Goal: Transaction & Acquisition: Book appointment/travel/reservation

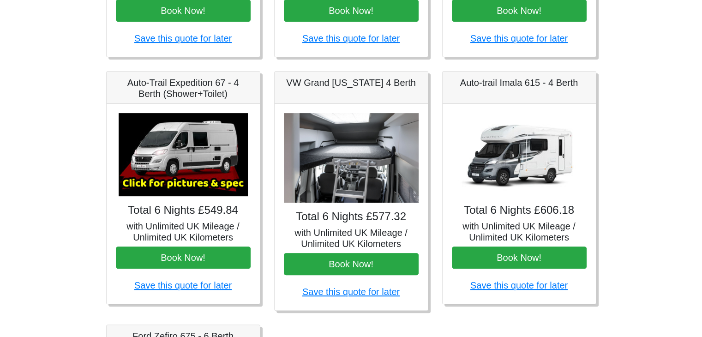
scroll to position [328, 0]
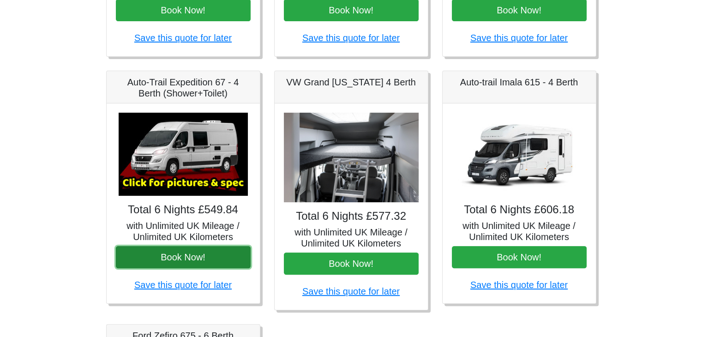
click at [177, 253] on button "Book Now!" at bounding box center [183, 257] width 135 height 22
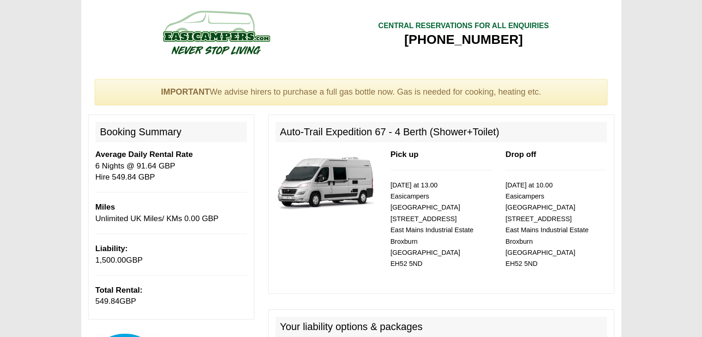
click at [323, 192] on img at bounding box center [326, 181] width 101 height 65
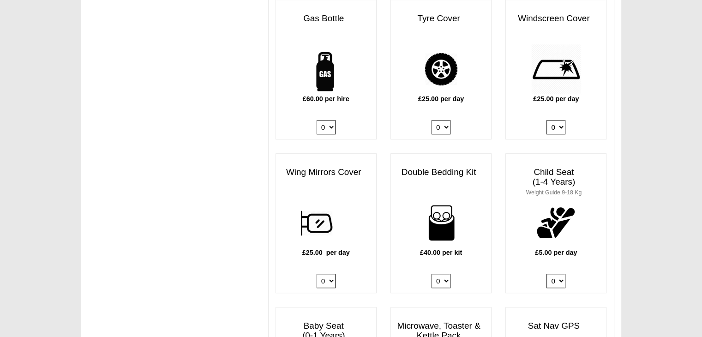
scroll to position [679, 0]
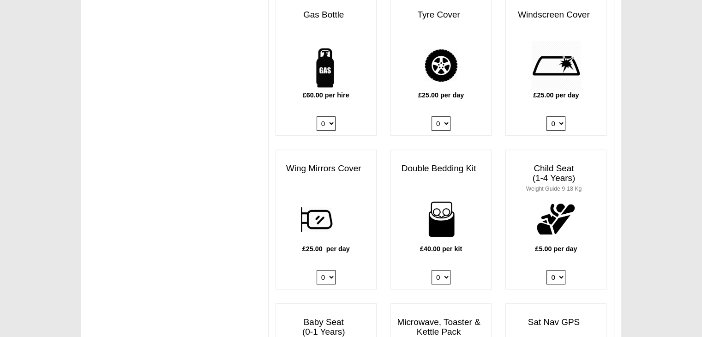
click at [438, 270] on select "0 1 2 3 4" at bounding box center [441, 277] width 19 height 14
select select "Double Bedding Kit x QTY 2 @ 40.00 GBP per kit."
click at [432, 270] on select "0 1 2 3 4" at bounding box center [441, 277] width 19 height 14
click at [638, 157] on body "[DATE] ------- 2025 ------- Sorry, you dont qualify :( CENTRAL RESERVATIONS FOR…" at bounding box center [351, 227] width 702 height 1812
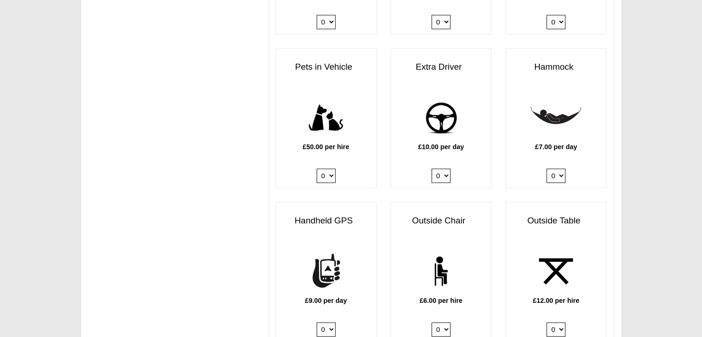
scroll to position [1089, 0]
click at [446, 168] on select "0 1" at bounding box center [441, 175] width 19 height 14
select select "Extra Driver x QTY 1 @ 10.00 GBP per day."
click at [432, 168] on select "0 1" at bounding box center [441, 175] width 19 height 14
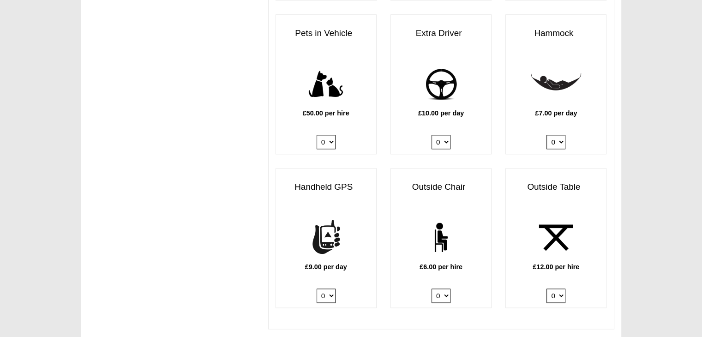
scroll to position [1150, 0]
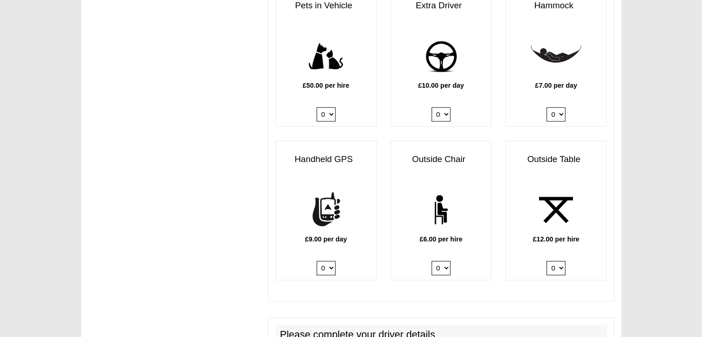
click at [558, 263] on select "0 1 2" at bounding box center [555, 268] width 19 height 14
click at [558, 261] on select "0 1 2" at bounding box center [555, 268] width 19 height 14
select select "Outside Table x QTY 1 @ 12.00 GBP per hire."
click at [546, 261] on select "0 1 2" at bounding box center [555, 268] width 19 height 14
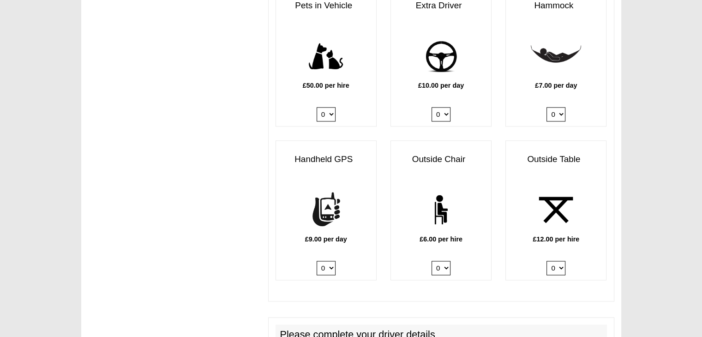
click at [434, 261] on select "0 1 2 3 4 5 6" at bounding box center [441, 268] width 19 height 14
select select "Outside Chair x QTY 4 @ 6.00 GBP per hire."
click at [432, 261] on select "0 1 2 3 4 5 6" at bounding box center [441, 268] width 19 height 14
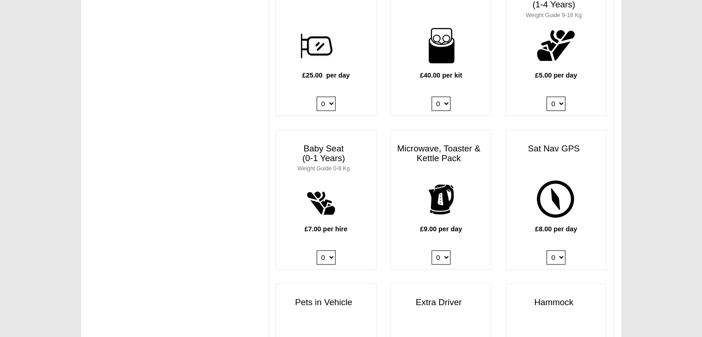
scroll to position [828, 0]
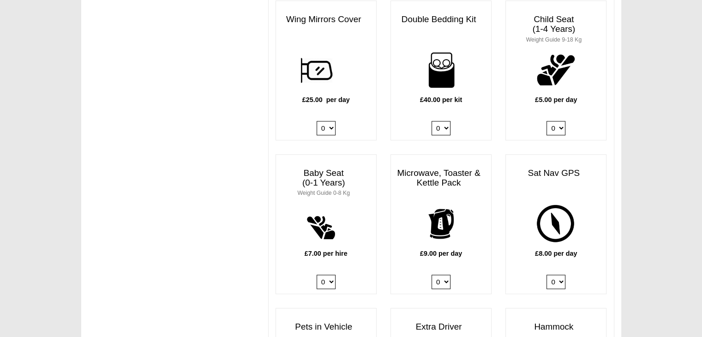
click at [433, 275] on select "0 1" at bounding box center [441, 282] width 19 height 14
select select "Kitchen Pack x QTY 1 @ 9.00 GBP per day."
click at [432, 275] on select "0 1" at bounding box center [441, 282] width 19 height 14
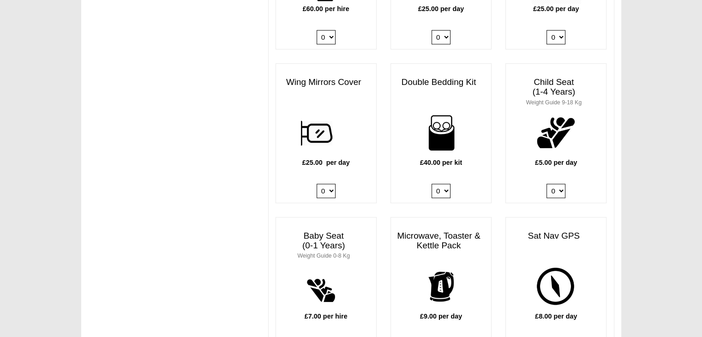
click at [179, 216] on div "IMPORTANT We advise hirers to purchase a full gas bottle now. Gas is needed for…" at bounding box center [351, 157] width 540 height 1707
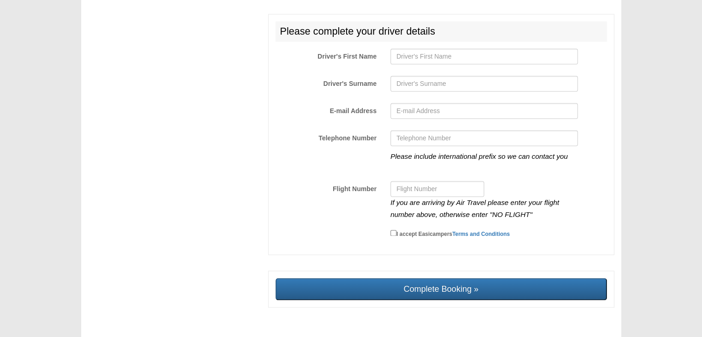
scroll to position [1464, 0]
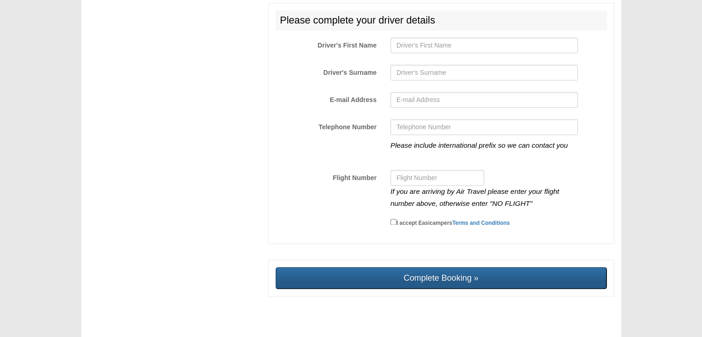
click at [456, 269] on input "Complete Booking »" at bounding box center [441, 278] width 331 height 22
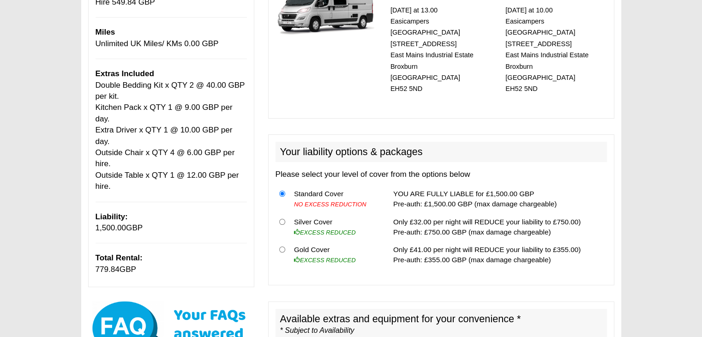
scroll to position [0, 0]
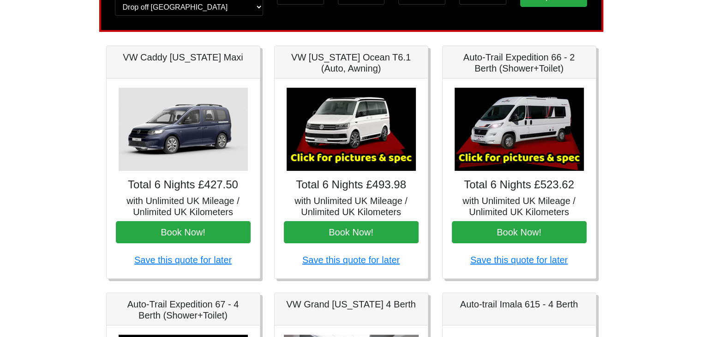
scroll to position [103, 0]
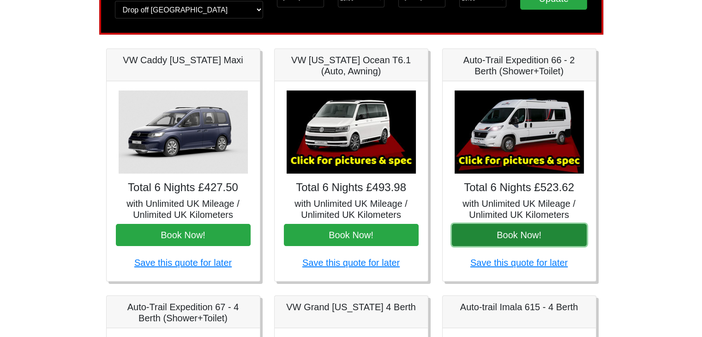
drag, startPoint x: 503, startPoint y: 238, endPoint x: 491, endPoint y: 232, distance: 13.2
click at [491, 232] on button "Book Now!" at bounding box center [519, 235] width 135 height 22
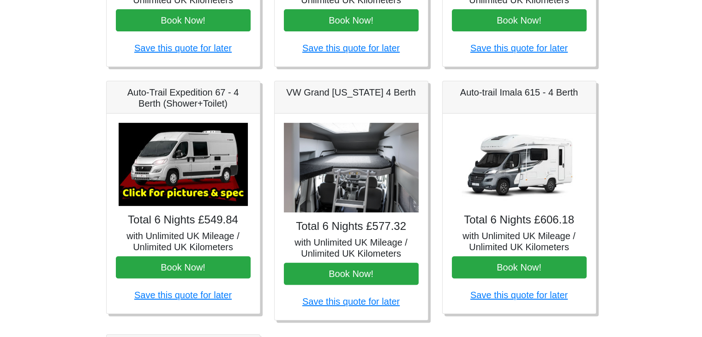
scroll to position [334, 0]
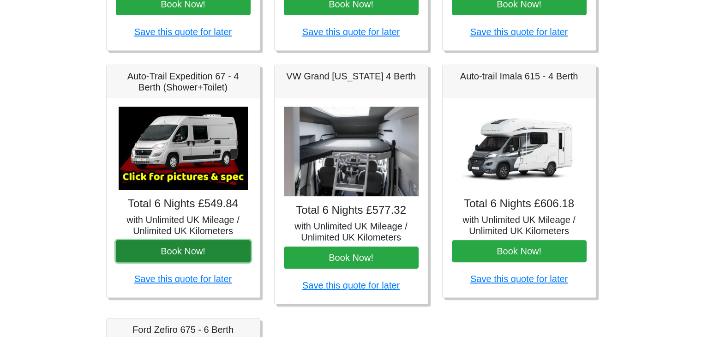
click at [181, 250] on button "Book Now!" at bounding box center [183, 251] width 135 height 22
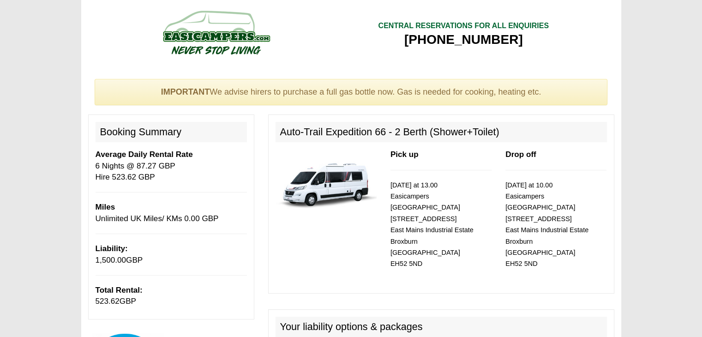
click at [482, 228] on p "[DATE] at 13.00 Easicampers [GEOGRAPHIC_DATA] [STREET_ADDRESS]" at bounding box center [440, 225] width 101 height 90
click at [365, 192] on img at bounding box center [326, 181] width 101 height 65
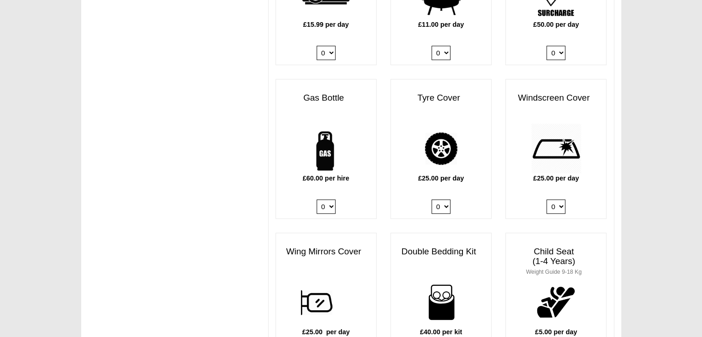
scroll to position [600, 0]
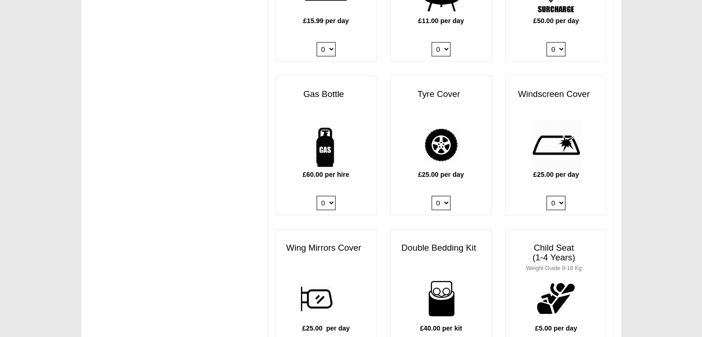
click at [325, 196] on select "0 1" at bounding box center [326, 203] width 19 height 14
select select "Gas Bottle x QTY 1 @ 60.00 GBP per hire."
click at [317, 196] on select "0 1" at bounding box center [326, 203] width 19 height 14
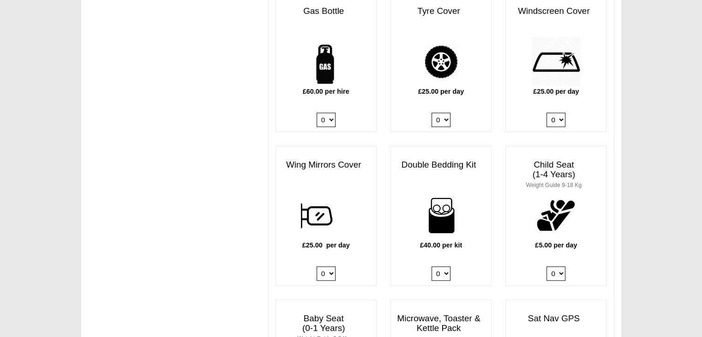
scroll to position [738, 0]
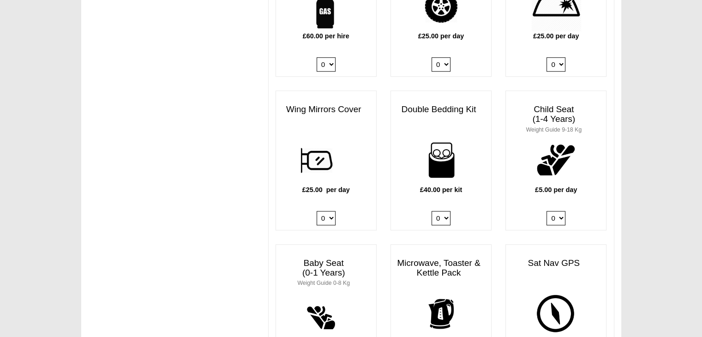
click at [435, 211] on select "0 1 2 3 4" at bounding box center [441, 218] width 19 height 14
select select "Double Bedding Kit x QTY 2 @ 40.00 GBP per kit."
click at [432, 211] on select "0 1 2 3 4" at bounding box center [441, 218] width 19 height 14
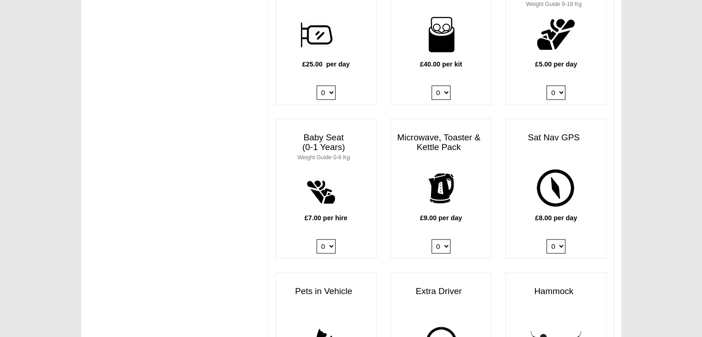
scroll to position [877, 0]
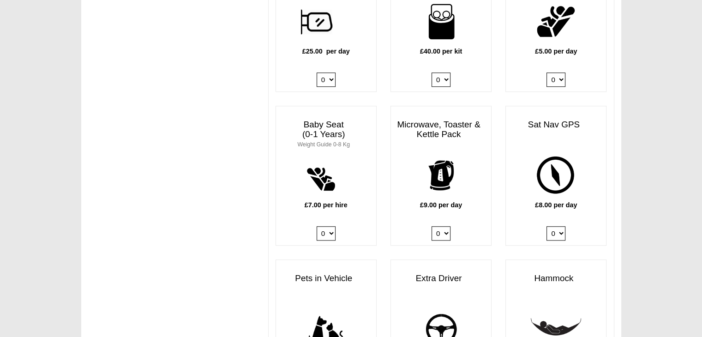
click at [437, 226] on select "0 1" at bounding box center [441, 233] width 19 height 14
select select "Kitchen Pack x QTY 1 @ 9.00 GBP per day."
click at [432, 226] on select "0 1" at bounding box center [441, 233] width 19 height 14
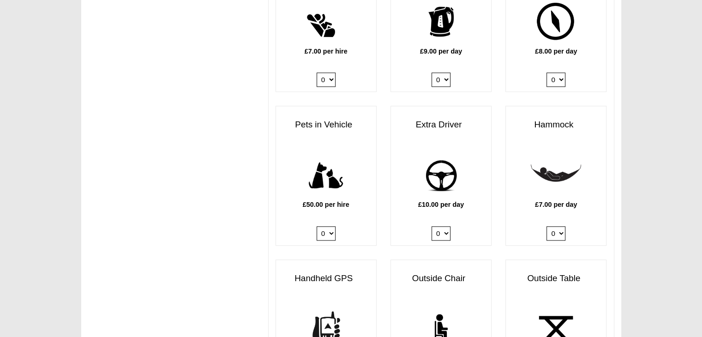
scroll to position [1061, 0]
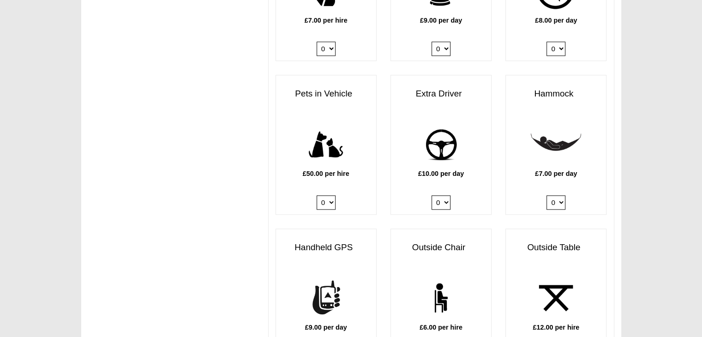
click at [443, 196] on select "0 1" at bounding box center [441, 202] width 19 height 14
select select "Extra Driver x QTY 1 @ 10.00 GBP per day."
click at [432, 195] on select "0 1" at bounding box center [441, 202] width 19 height 14
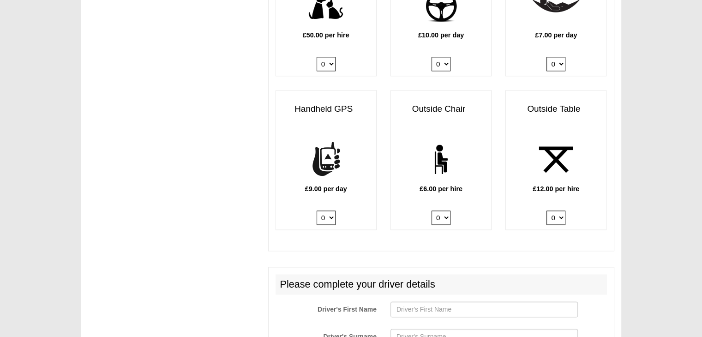
scroll to position [1200, 0]
click at [443, 210] on select "0 1 2 3 4 5 6" at bounding box center [441, 217] width 19 height 14
select select "Outside Chair x QTY 4 @ 6.00 GBP per hire."
click at [432, 210] on select "0 1 2 3 4 5 6" at bounding box center [441, 217] width 19 height 14
click at [561, 210] on select "0 1 2" at bounding box center [555, 217] width 19 height 14
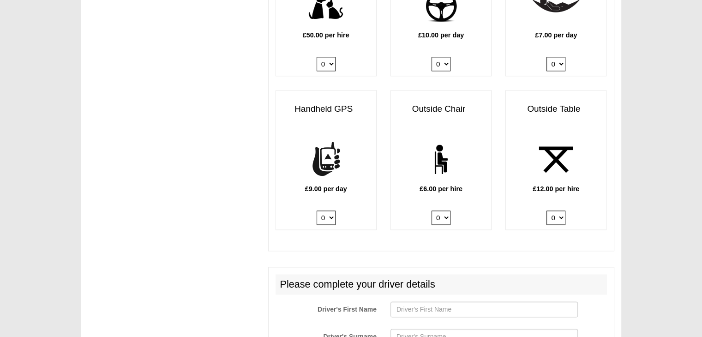
select select "Outside Table x QTY 1 @ 12.00 GBP per hire."
click at [546, 210] on select "0 1 2" at bounding box center [555, 217] width 19 height 14
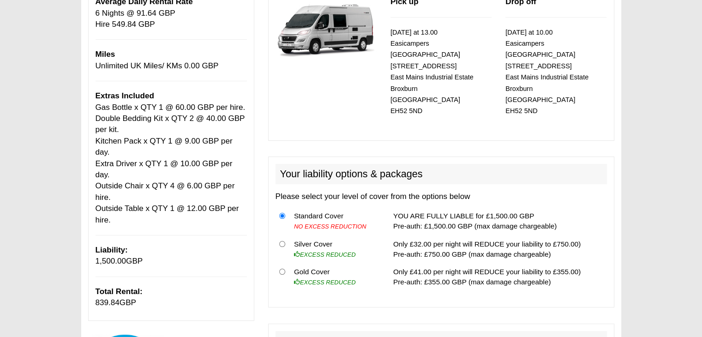
scroll to position [159, 0]
